Goal: Check status

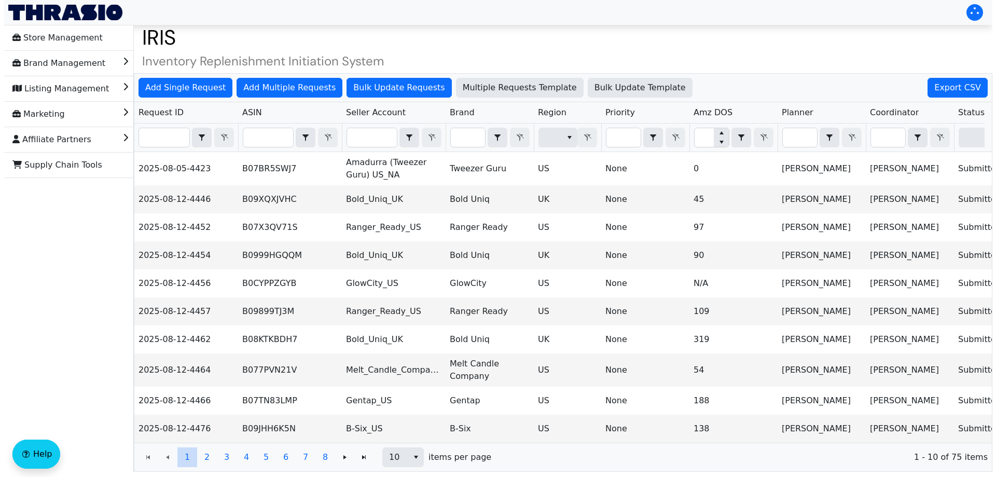
scroll to position [0, 426]
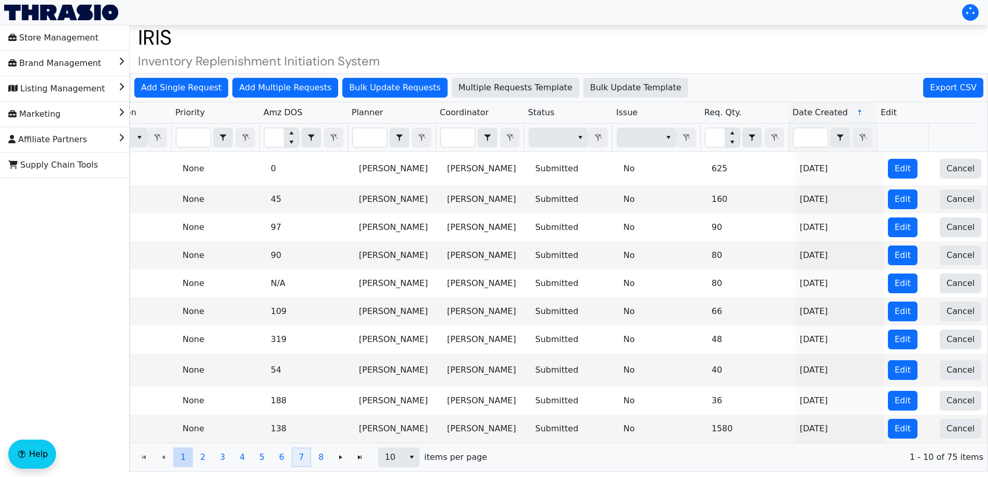
click at [299, 463] on span "7" at bounding box center [301, 457] width 5 height 12
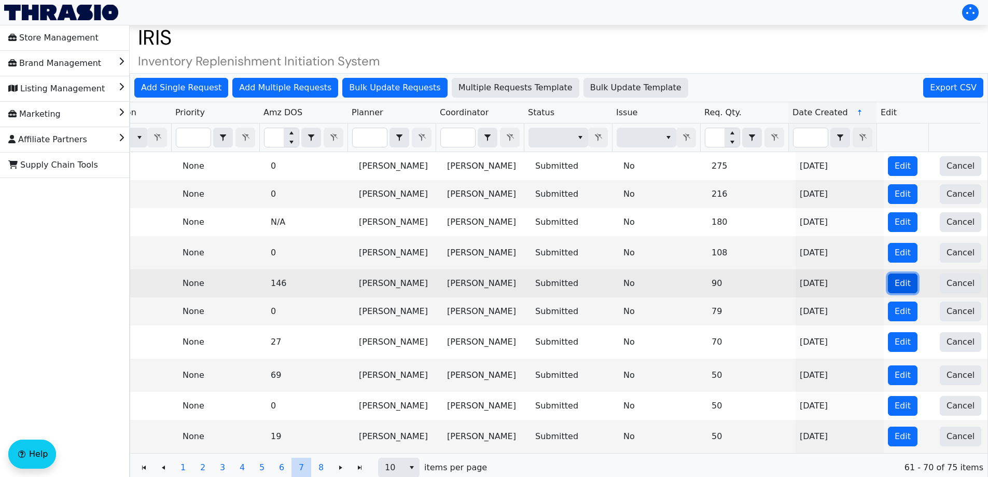
click at [894, 279] on span "Edit" at bounding box center [902, 283] width 16 height 12
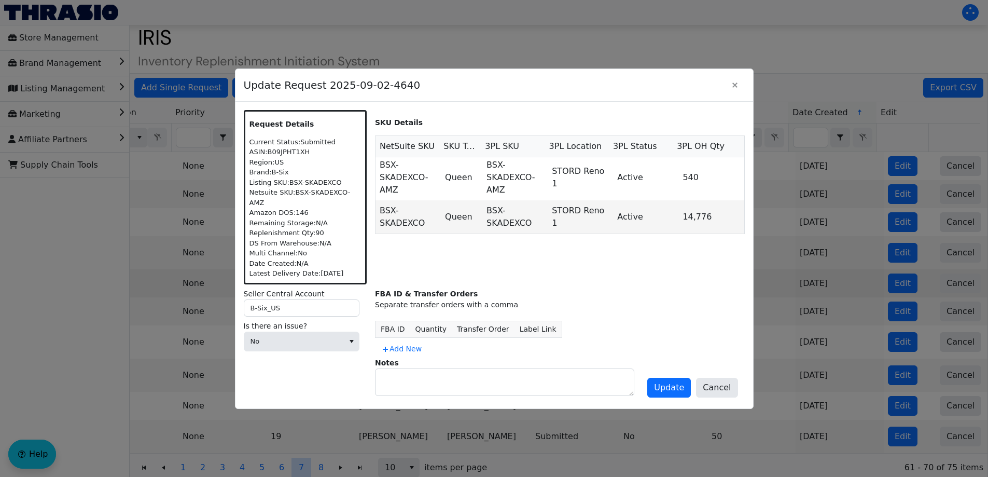
scroll to position [18, 0]
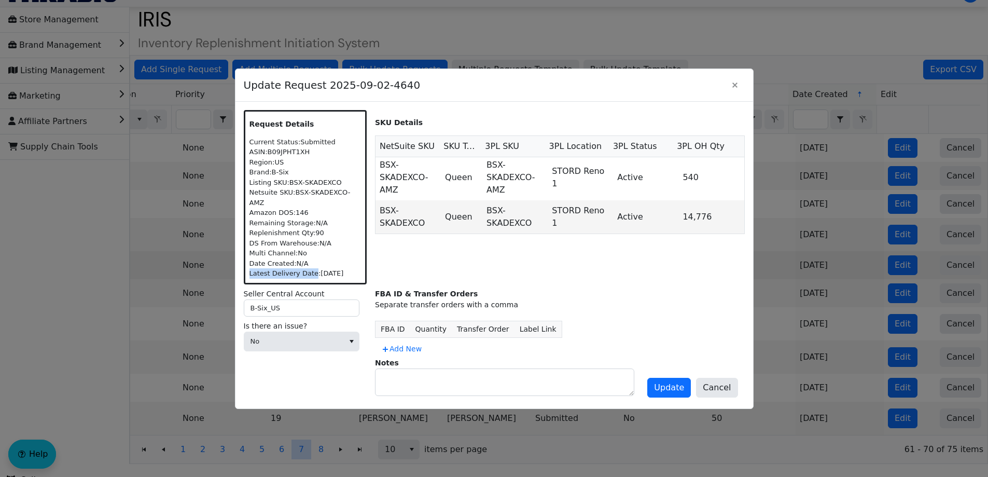
drag, startPoint x: 249, startPoint y: 268, endPoint x: 309, endPoint y: 270, distance: 59.6
click at [309, 270] on div "Latest Delivery Date: 09-25-2025" at bounding box center [305, 273] width 112 height 10
copy div "Latest Delivery Date"
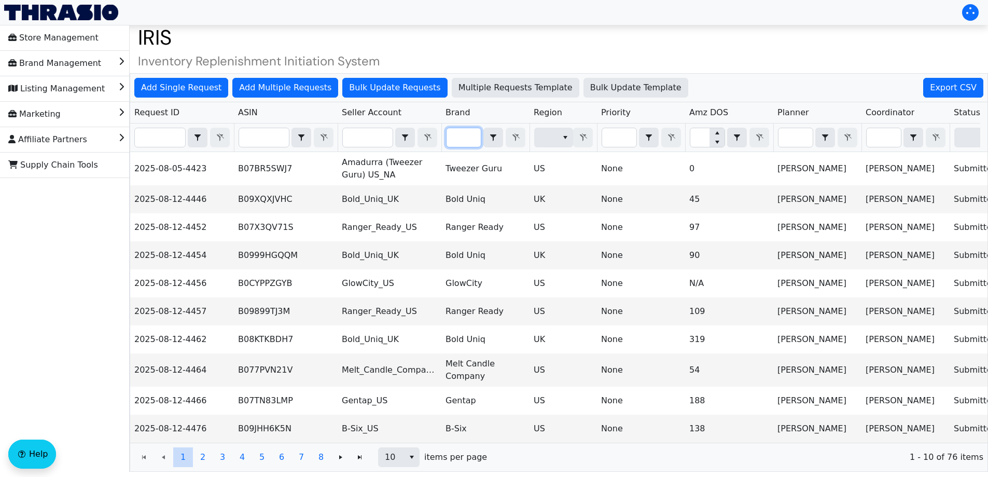
click at [466, 141] on input "Filter" at bounding box center [463, 137] width 34 height 19
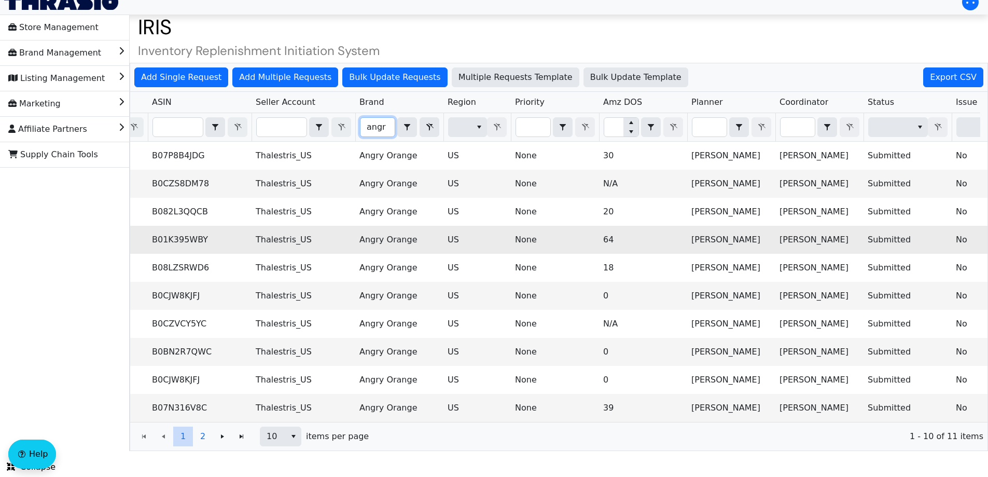
scroll to position [0, 11]
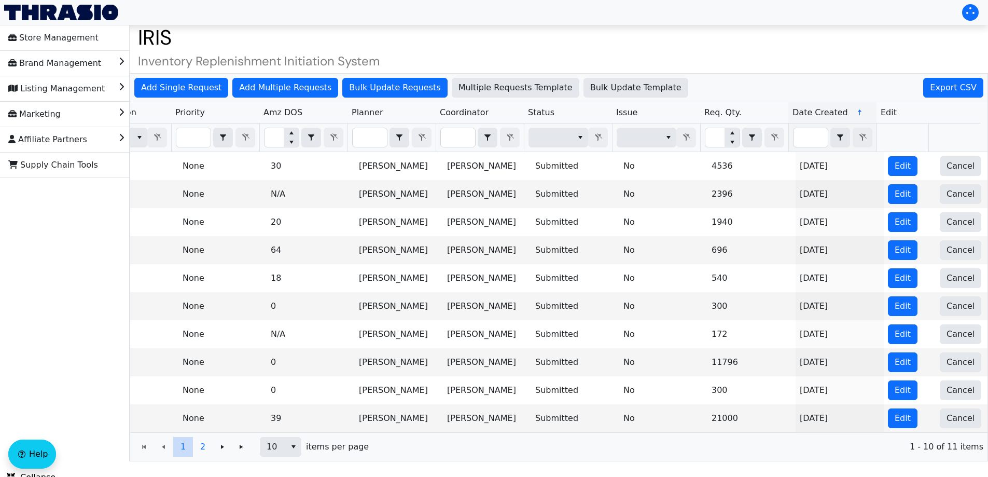
type input "angr"
